Goal: Use online tool/utility: Utilize a website feature to perform a specific function

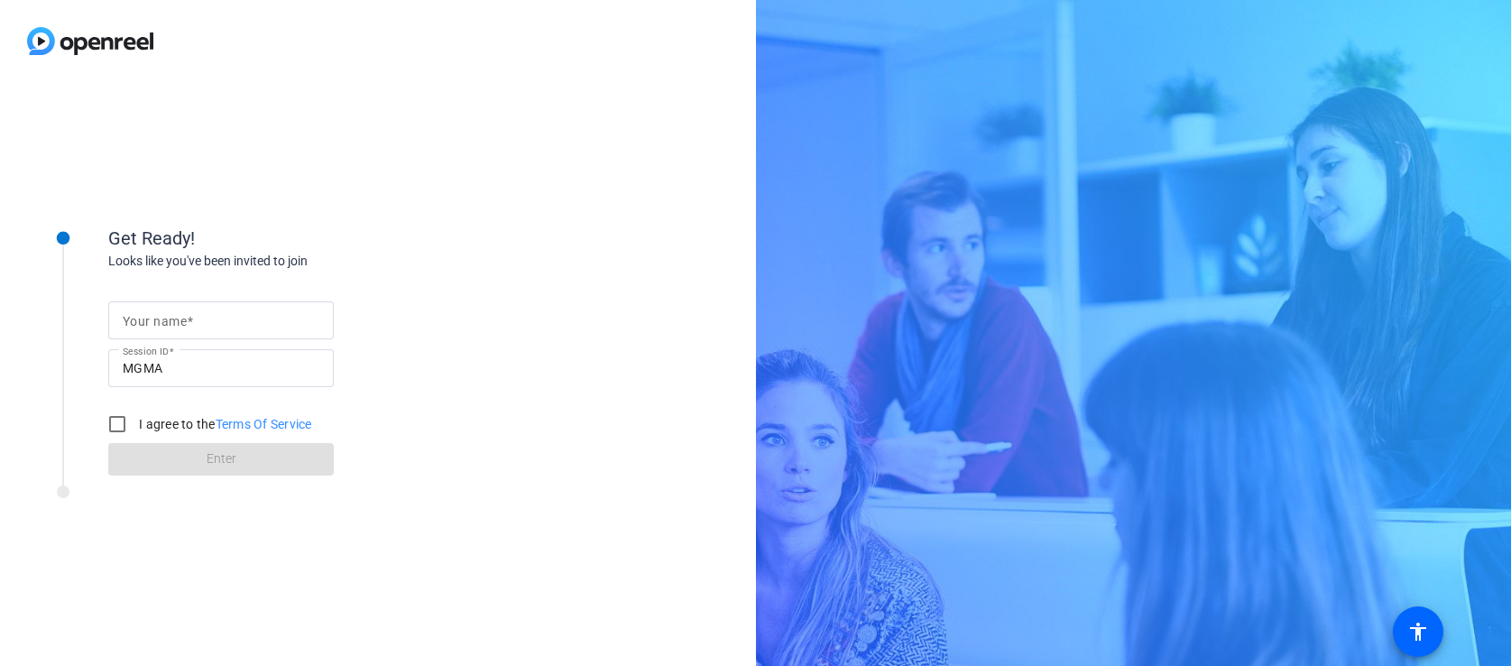
click at [219, 328] on input "Your name" at bounding box center [221, 320] width 197 height 22
type input "[PERSON_NAME]"
click at [107, 419] on input "I agree to the Terms Of Service" at bounding box center [117, 424] width 36 height 36
checkbox input "true"
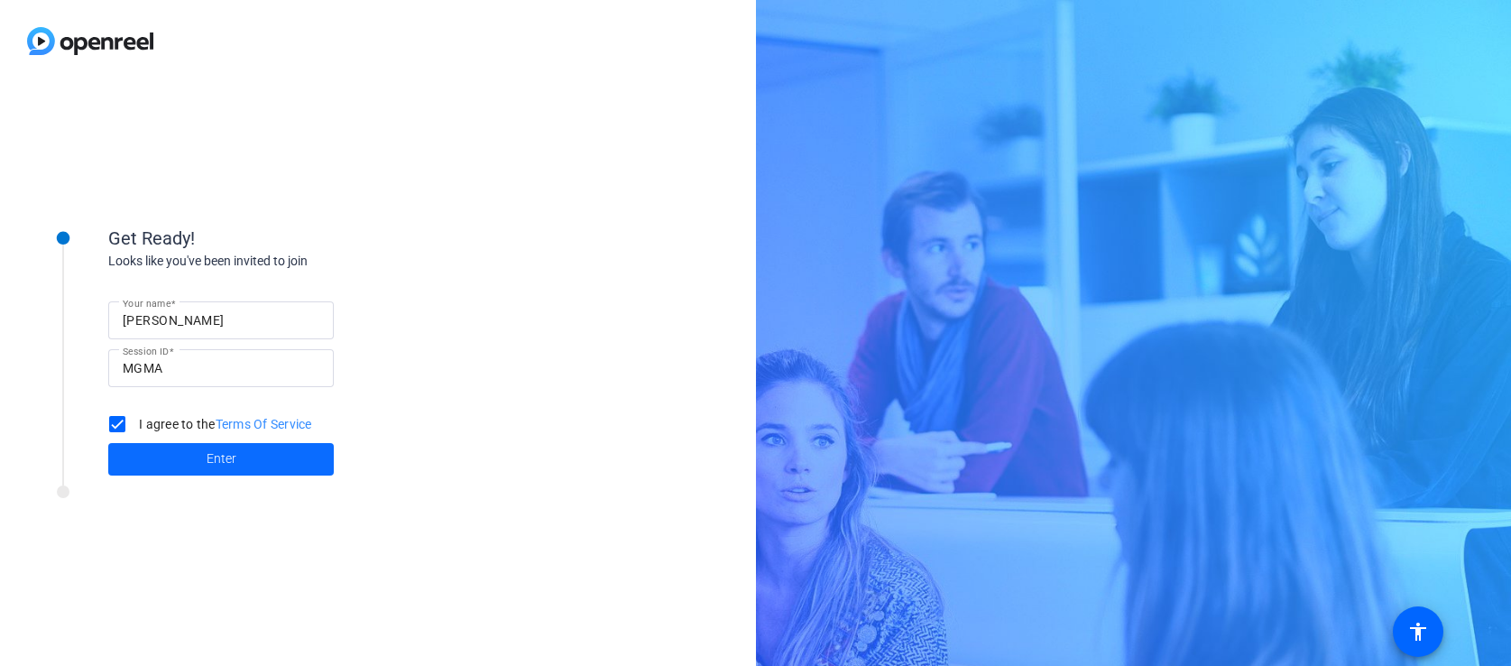
click at [154, 450] on span at bounding box center [220, 458] width 225 height 43
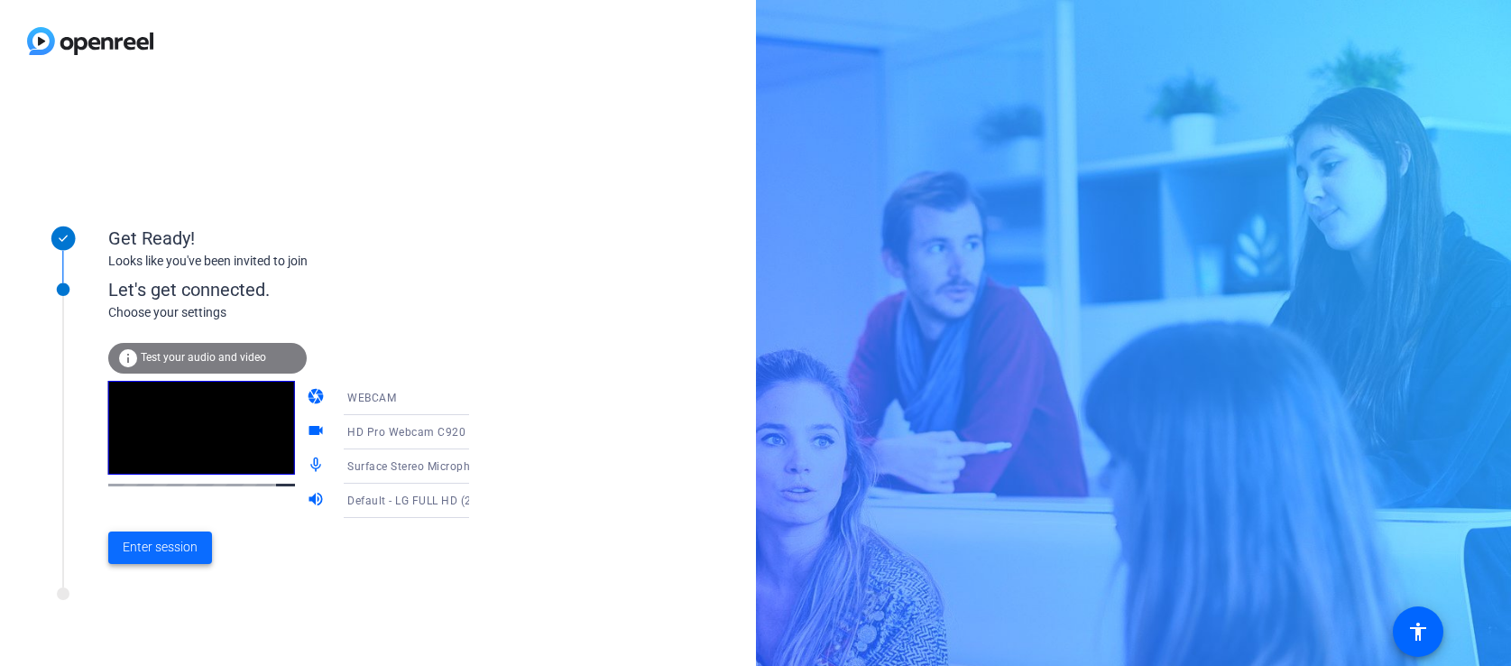
click at [140, 557] on span "Enter session" at bounding box center [160, 547] width 75 height 19
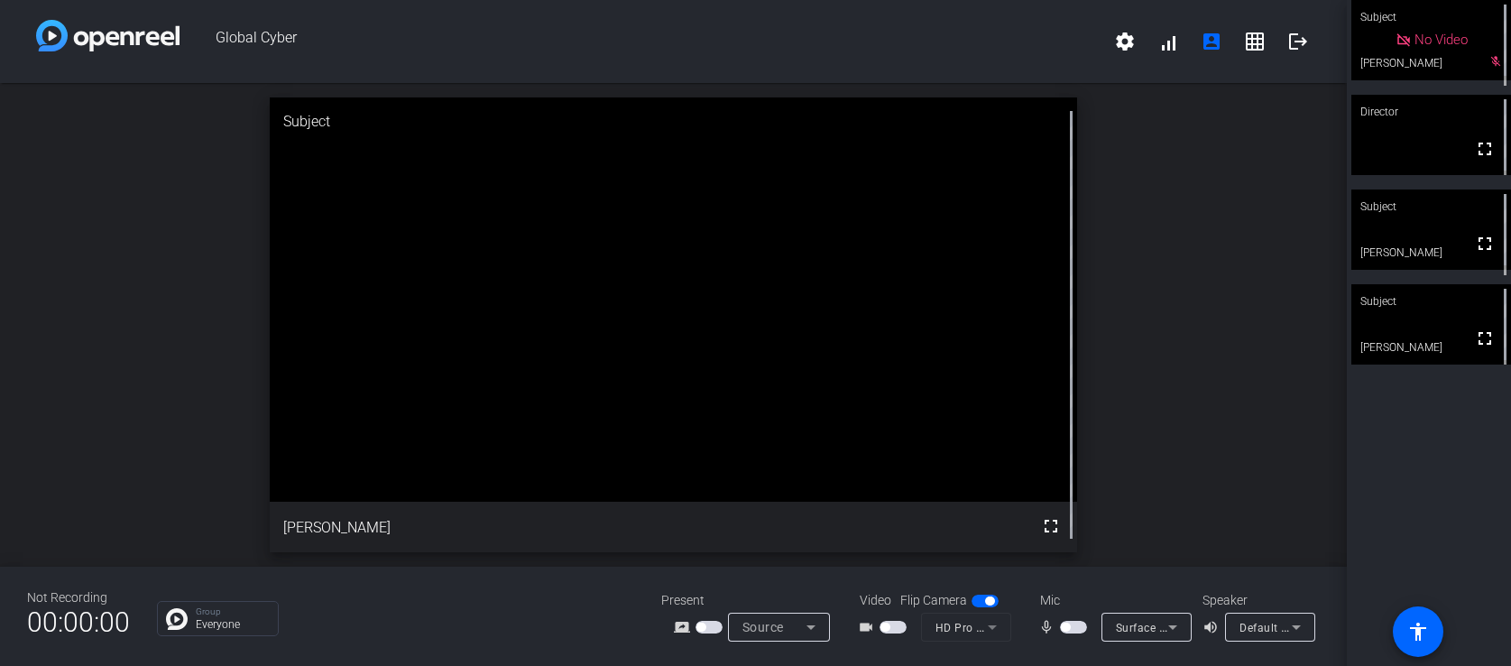
click at [1156, 622] on span "Surface Stereo Microphones (2- Surface High Definition Audio)" at bounding box center [1281, 627] width 330 height 14
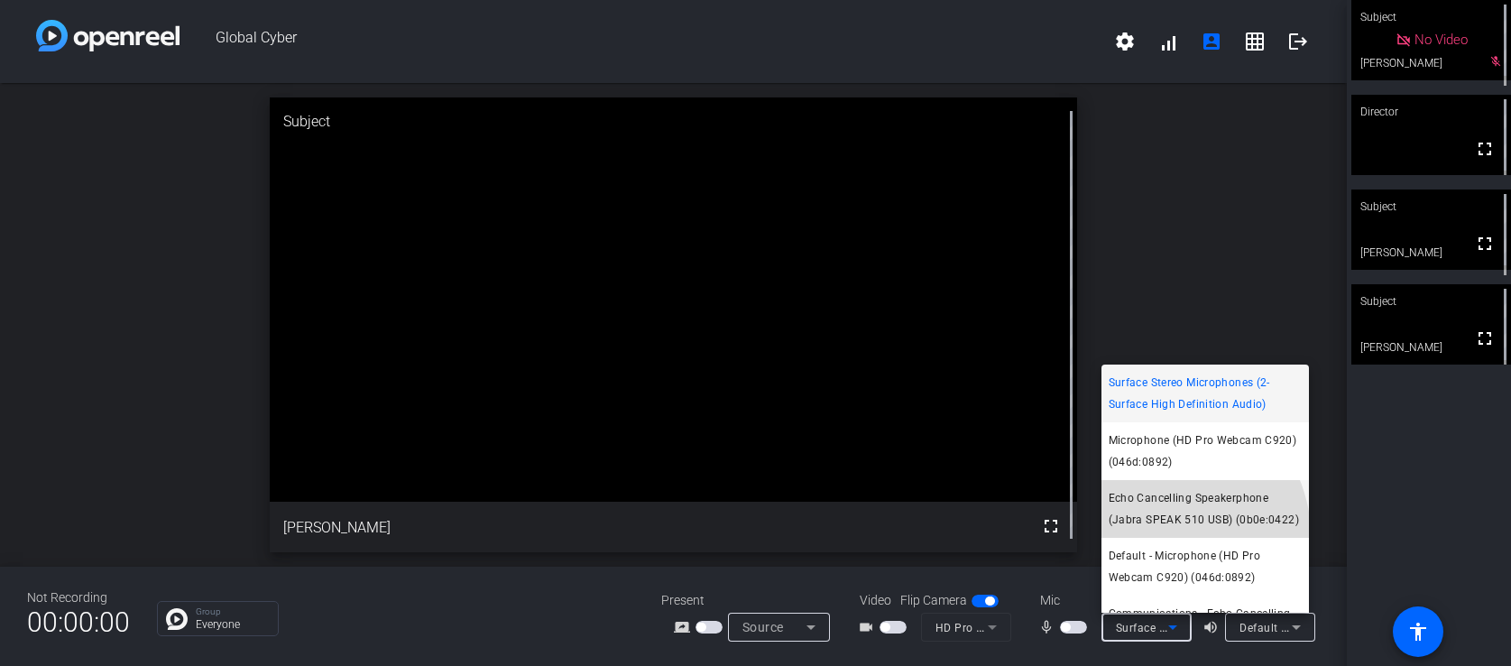
click at [1141, 530] on span "Echo Cancelling Speakerphone (Jabra SPEAK 510 USB) (0b0e:0422)" at bounding box center [1204, 508] width 193 height 43
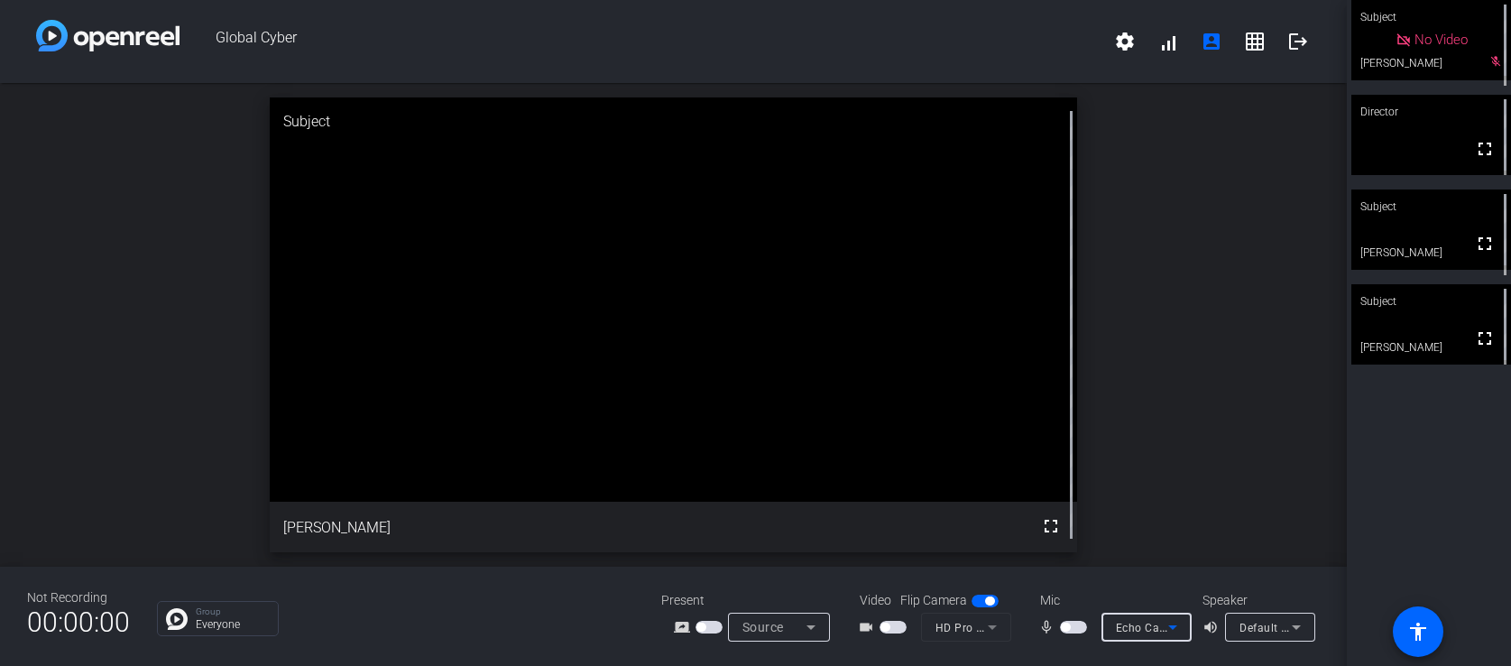
click at [1287, 626] on icon at bounding box center [1296, 627] width 22 height 22
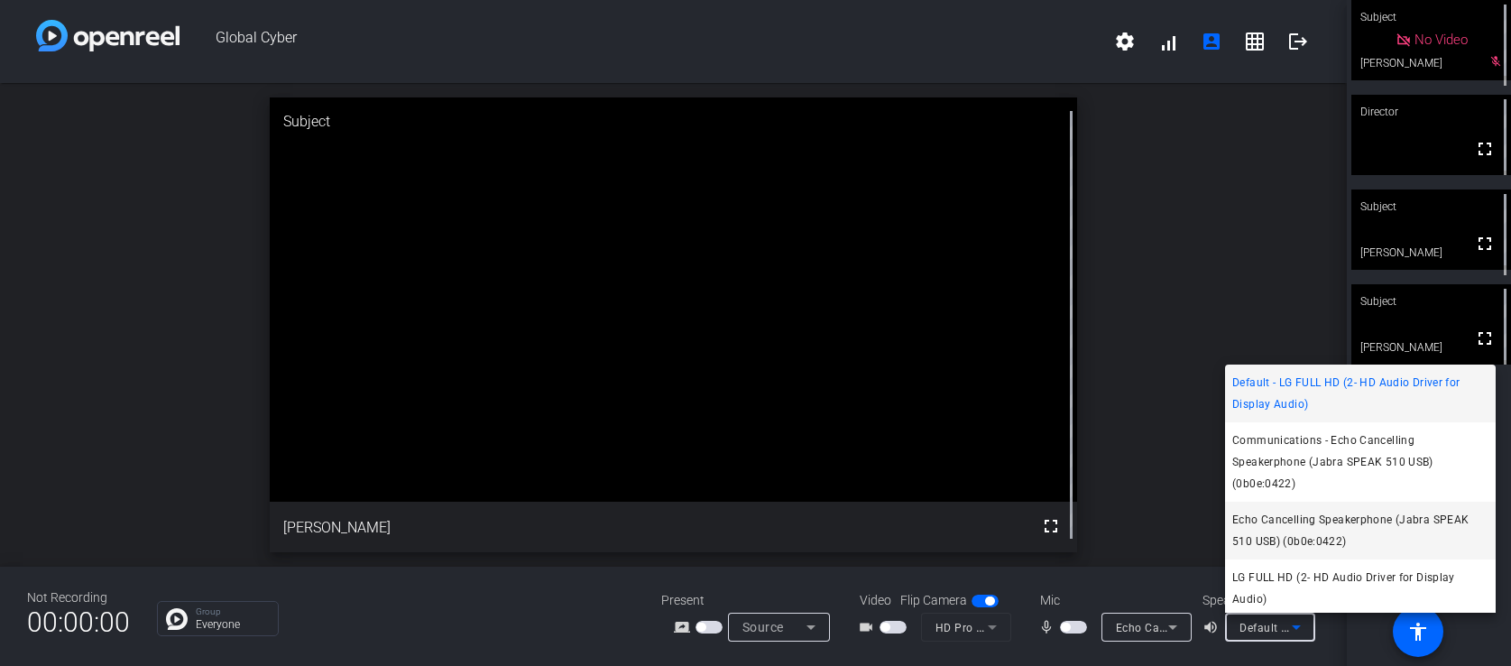
click at [1283, 528] on span "Echo Cancelling Speakerphone (Jabra SPEAK 510 USB) (0b0e:0422)" at bounding box center [1360, 530] width 256 height 43
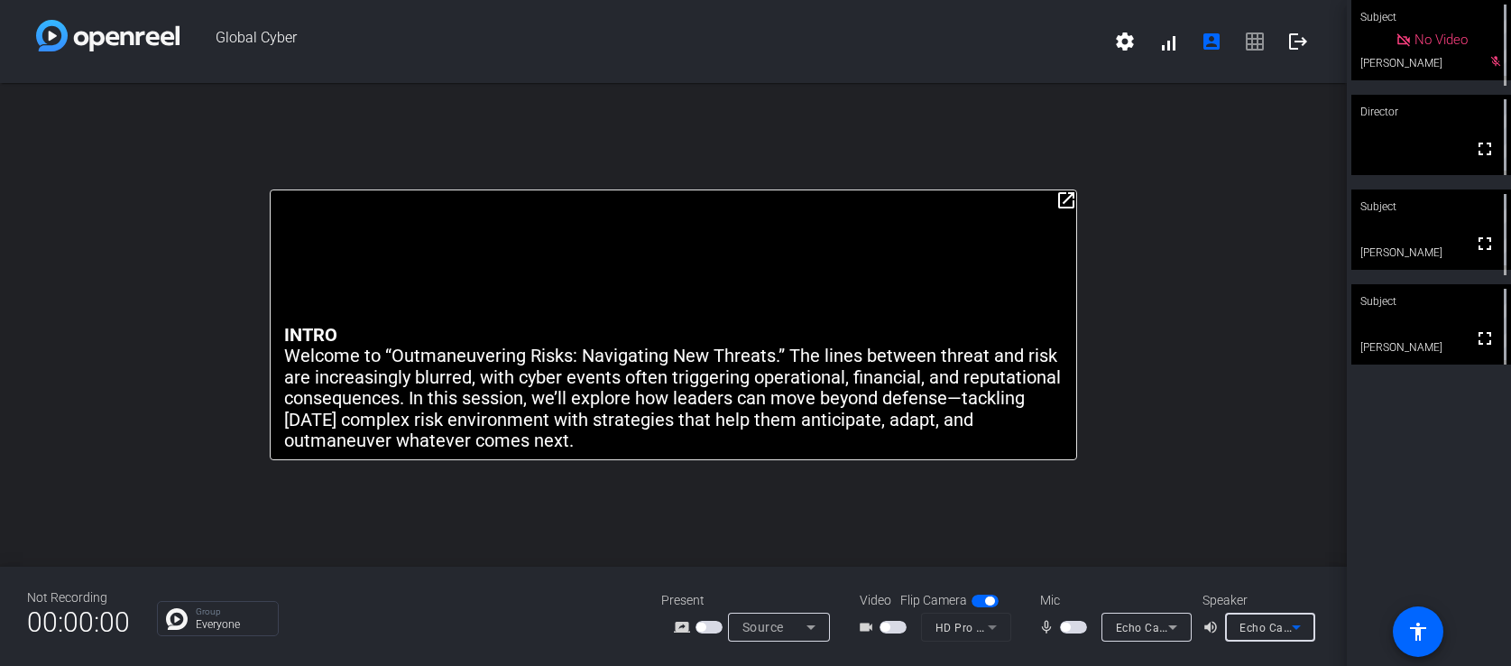
click at [1079, 631] on span "button" at bounding box center [1073, 627] width 27 height 13
click at [1068, 630] on span "button" at bounding box center [1073, 627] width 27 height 13
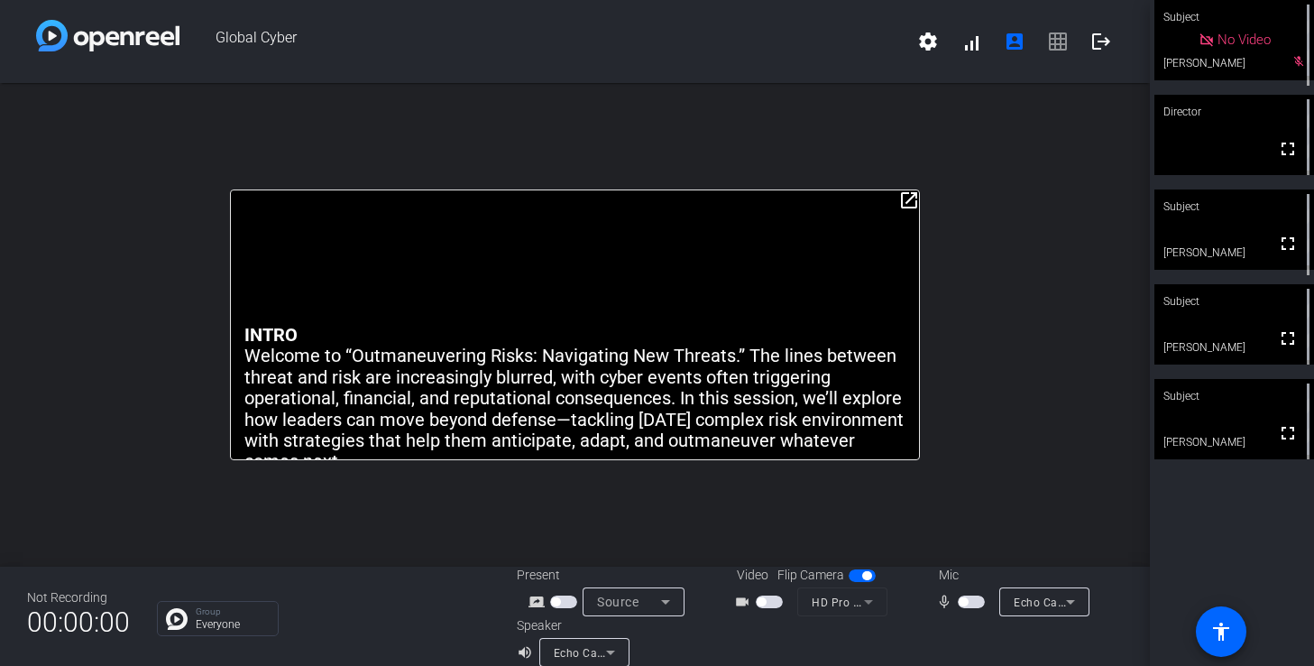
drag, startPoint x: 967, startPoint y: 603, endPoint x: 958, endPoint y: 636, distance: 33.7
click at [959, 632] on div "Present screen_share_outline Source Video Flip Camera videocam_outline HD Pro W…" at bounding box center [820, 616] width 607 height 101
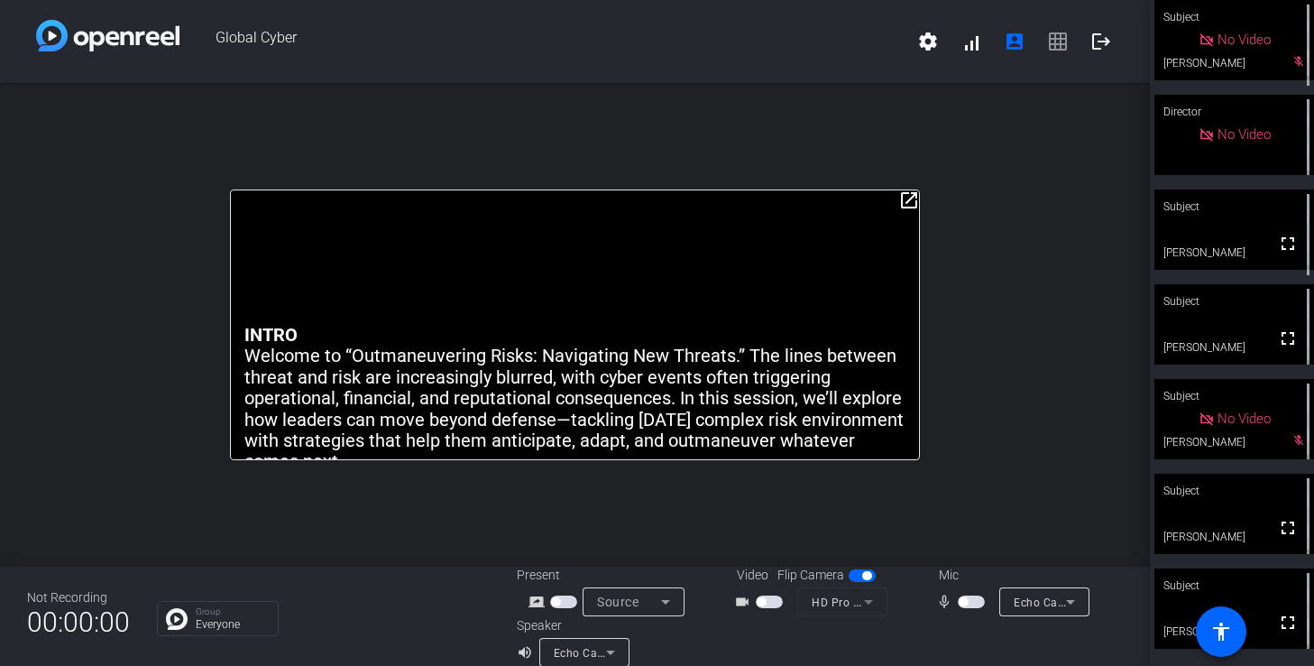
click at [965, 595] on span "button" at bounding box center [971, 601] width 27 height 13
click at [958, 605] on span "button" at bounding box center [971, 601] width 27 height 13
